Goal: Find specific page/section: Find specific page/section

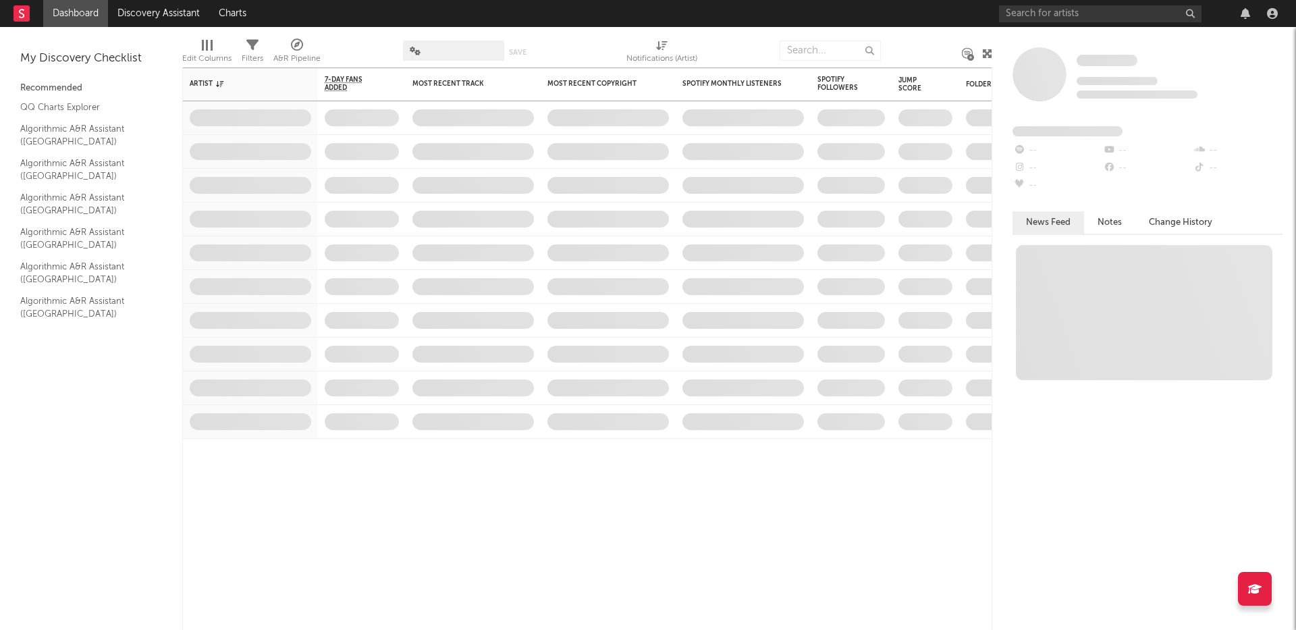
click at [22, 10] on rect at bounding box center [21, 13] width 16 height 16
click at [1039, 9] on input "text" at bounding box center [1100, 13] width 202 height 17
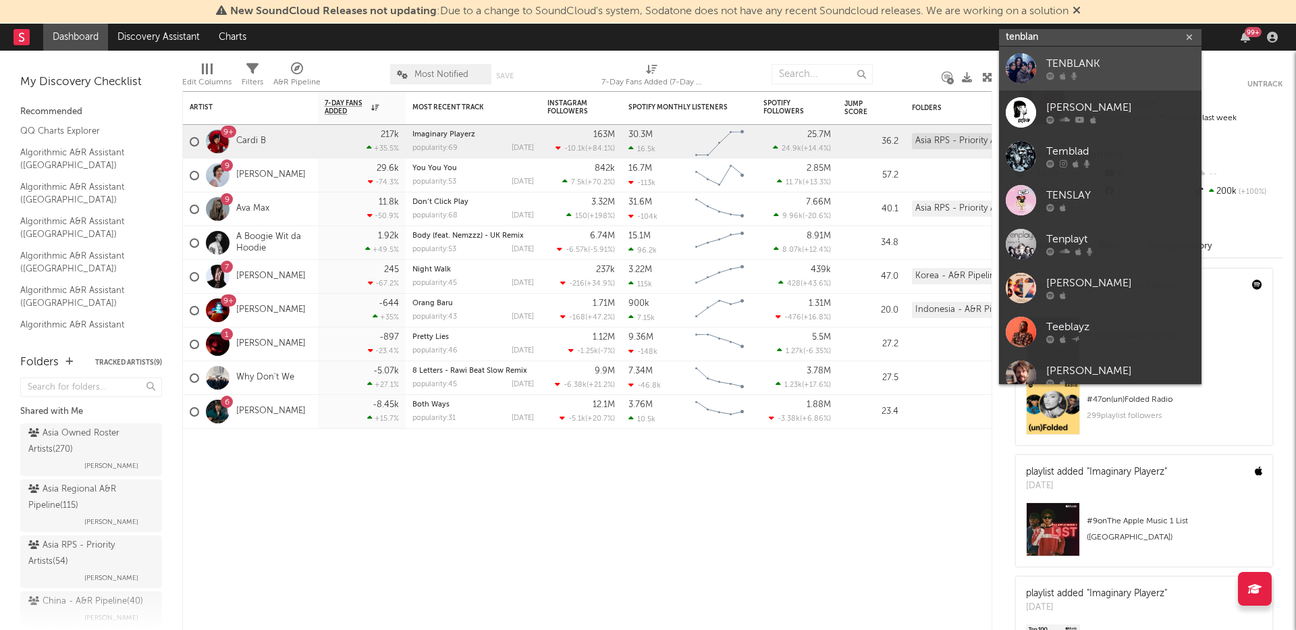
type input "tenblan"
click at [1114, 70] on div "TENBLANK" at bounding box center [1120, 64] width 148 height 16
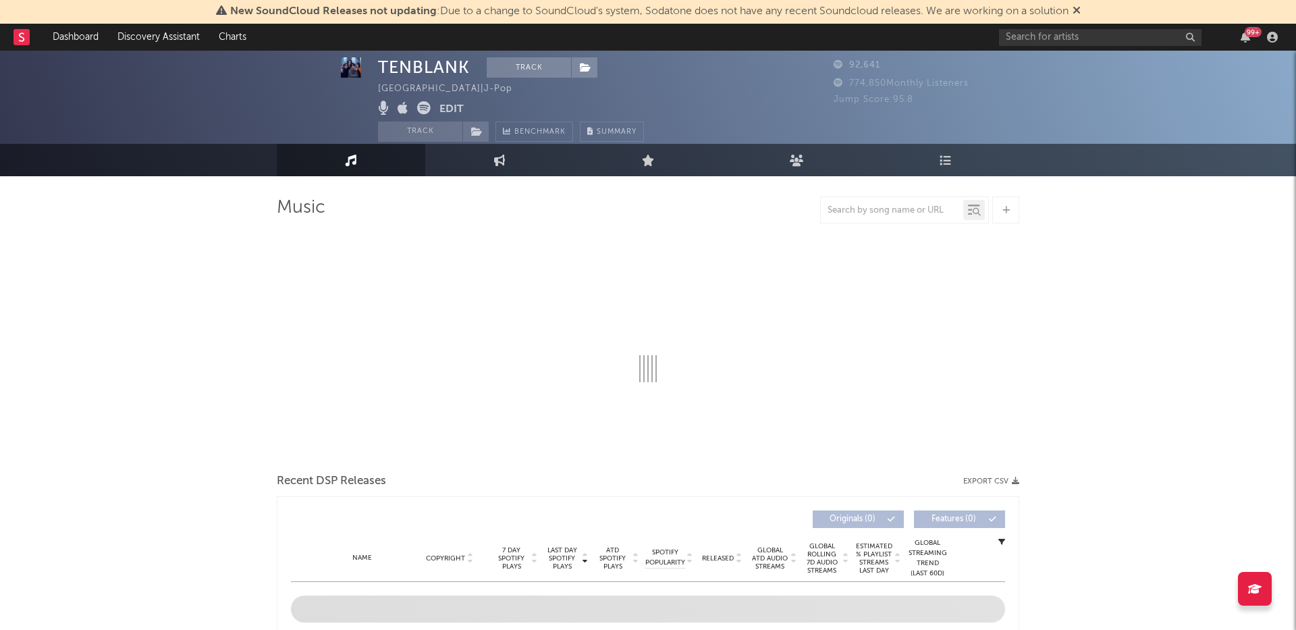
scroll to position [12, 0]
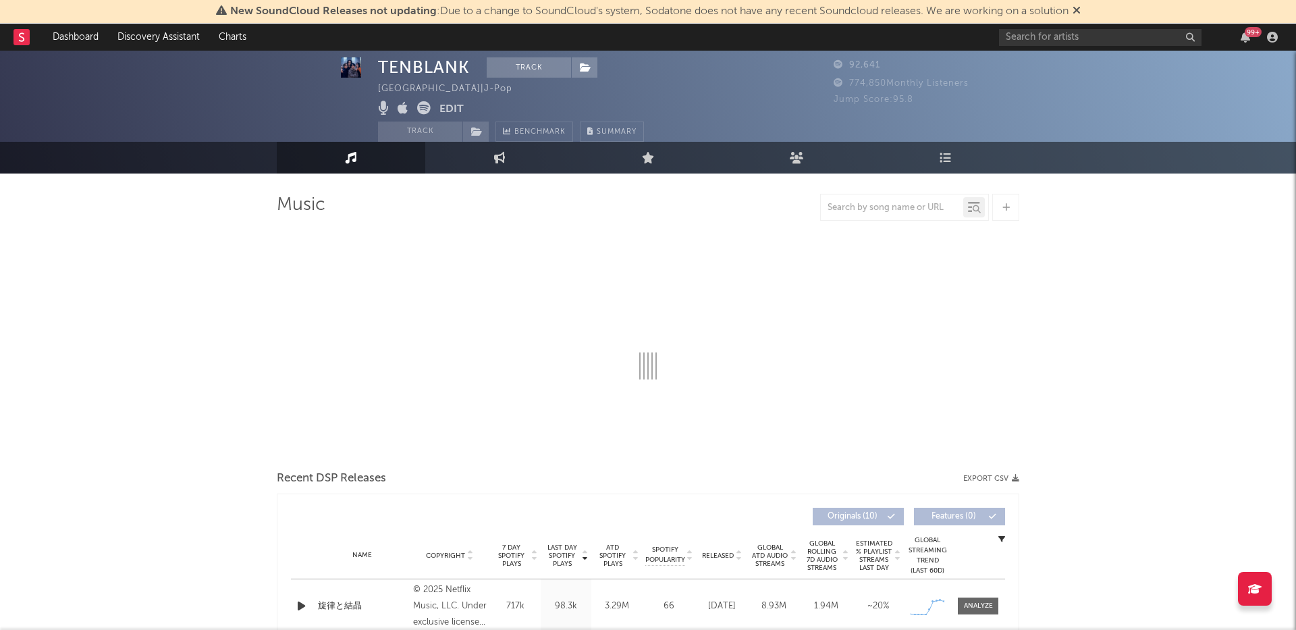
select select "1w"
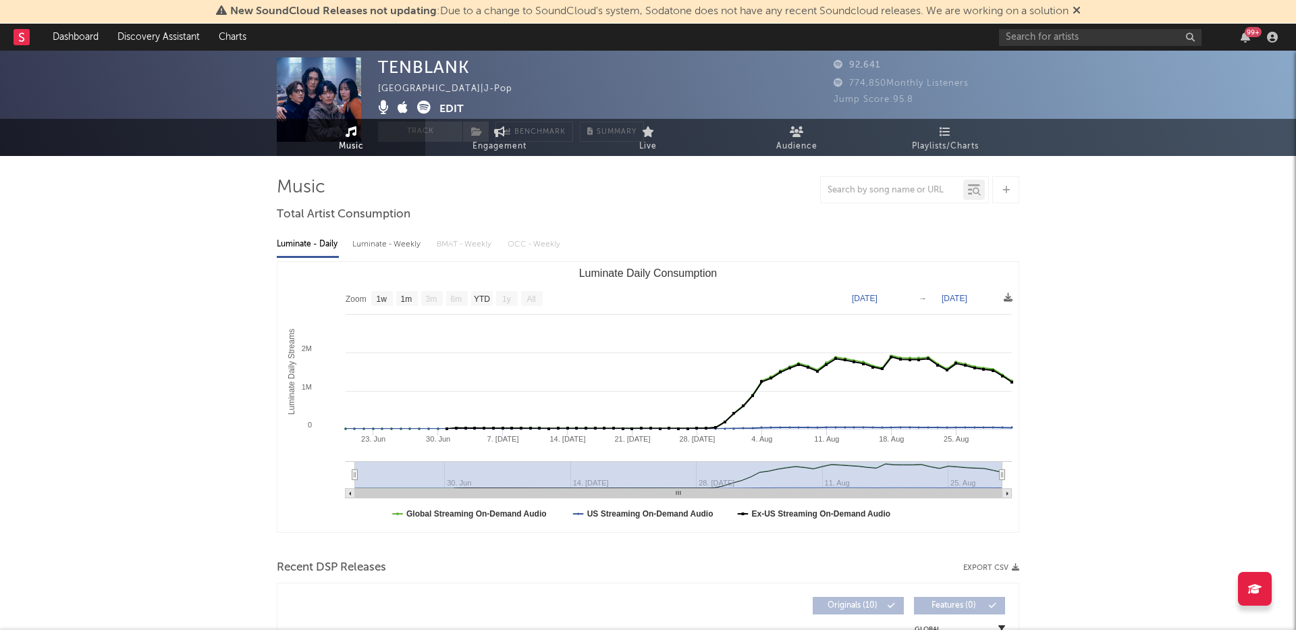
scroll to position [0, 0]
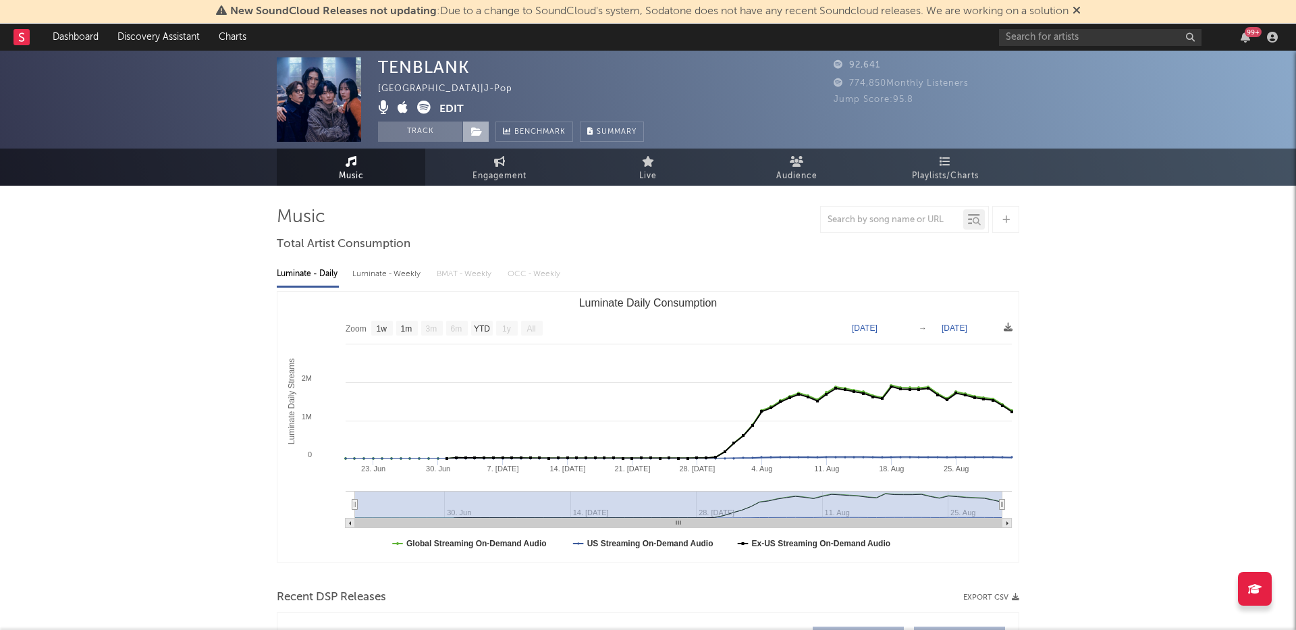
click at [481, 132] on icon at bounding box center [476, 131] width 11 height 9
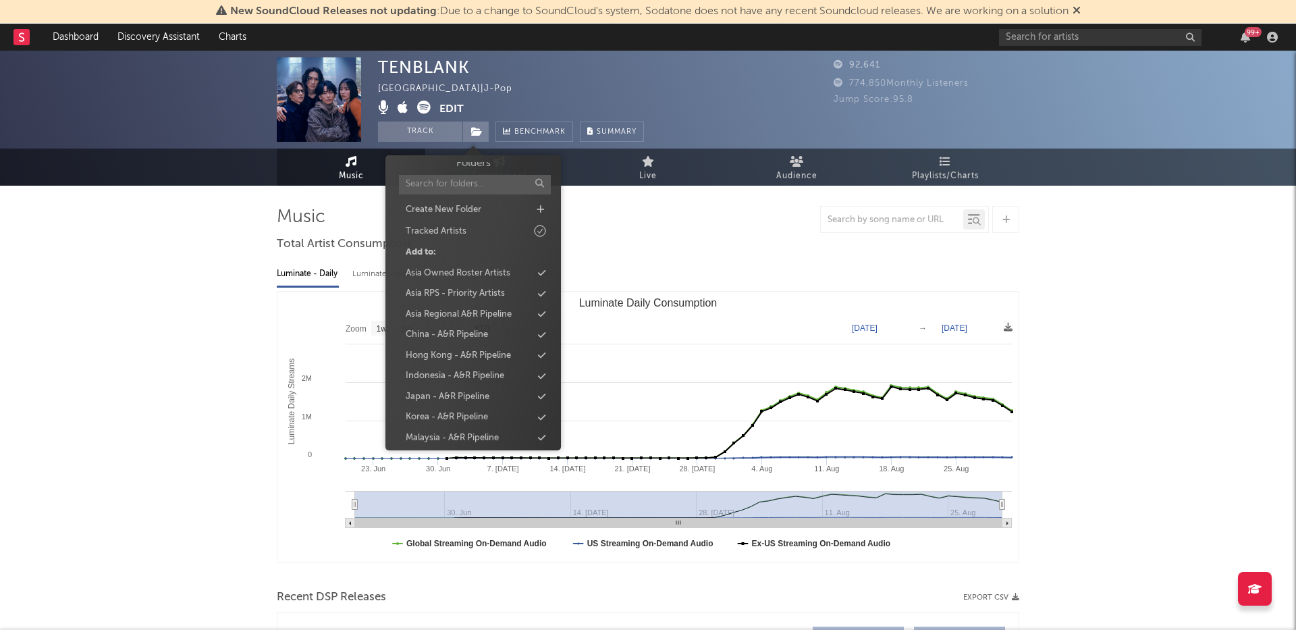
scroll to position [3, 0]
click at [464, 296] on div "Asia RPS - Priority Artists" at bounding box center [455, 296] width 99 height 13
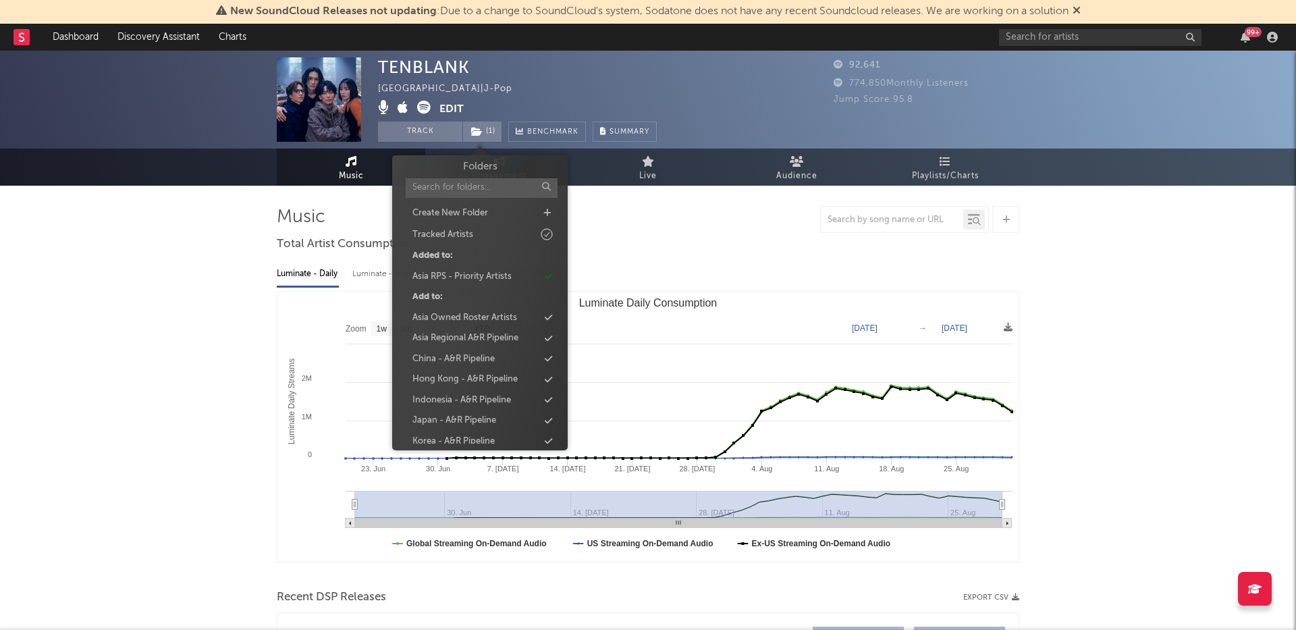
scroll to position [6, 0]
click at [169, 267] on div "TENBLANK Japan | J-Pop Edit Track ( 1 ) Benchmark Summary 92,641 774,850 Monthl…" at bounding box center [648, 559] width 1296 height 1016
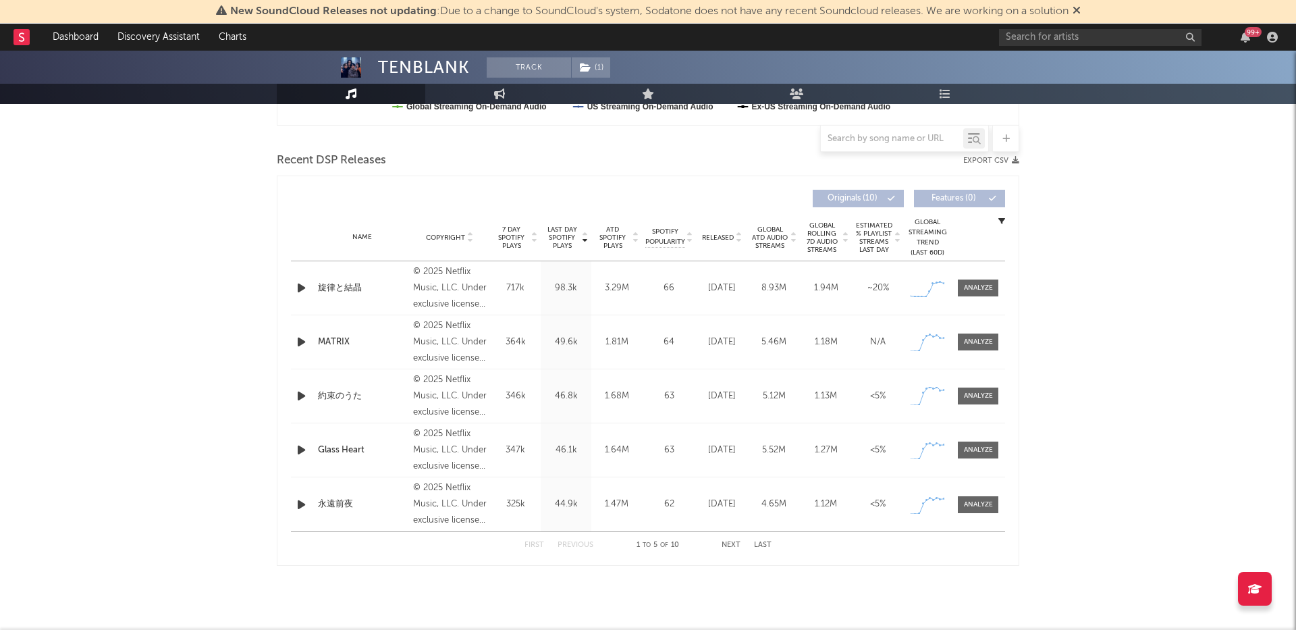
scroll to position [0, 0]
